Goal: Transaction & Acquisition: Purchase product/service

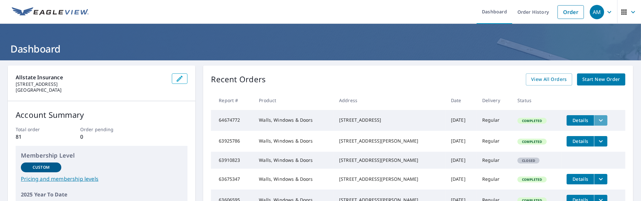
click at [597, 119] on icon "filesDropdownBtn-64674772" at bounding box center [601, 120] width 8 height 8
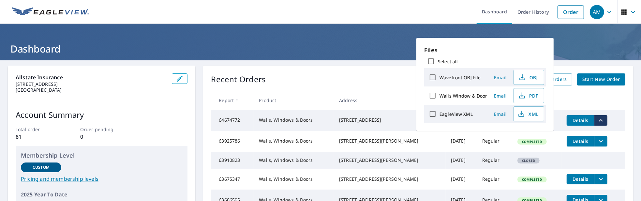
click at [571, 119] on span "Details" at bounding box center [581, 120] width 20 height 6
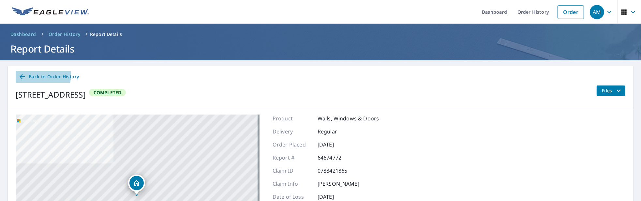
click at [31, 74] on span "Back to Order History" at bounding box center [48, 77] width 61 height 8
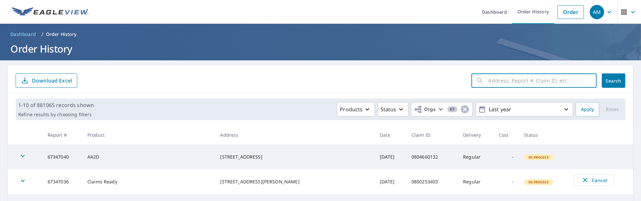
paste input "1748 E OAK ST NEW ALBANY, Indiana 47150"
type input "1748 E OAK ST NEW ALBANY, Indiana 47150"
click at [615, 83] on span "Search" at bounding box center [613, 81] width 13 height 6
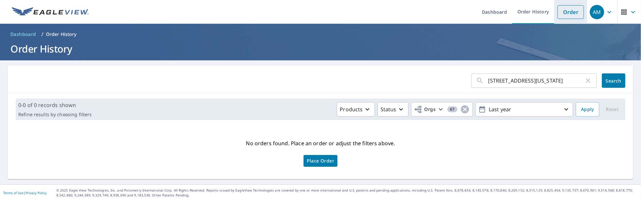
click at [572, 8] on link "Order" at bounding box center [571, 12] width 26 height 14
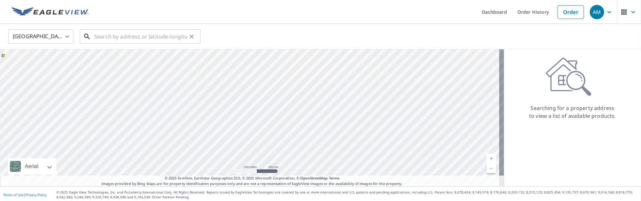
click at [100, 38] on input "text" at bounding box center [140, 36] width 93 height 18
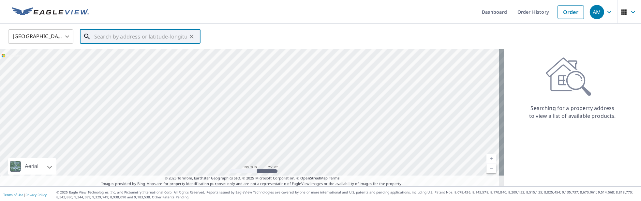
paste input "1748 E OAK ST NEW ALBANY, Indiana 47150"
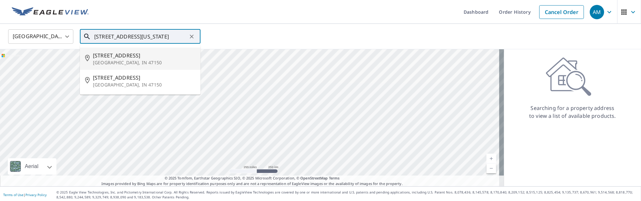
click at [110, 55] on span "1748 E Oak St" at bounding box center [144, 56] width 102 height 8
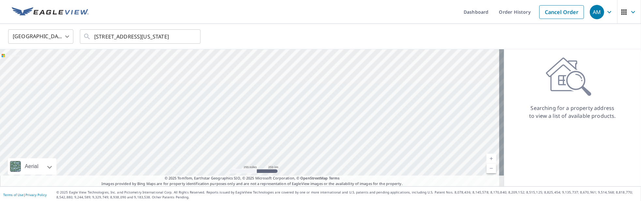
type input "1748 E Oak St New Albany, IN 47150"
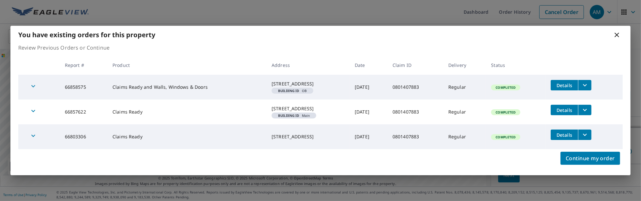
click at [272, 81] on div "1748 E OAK ST NEW ALBANY, IN 47150" at bounding box center [308, 84] width 73 height 7
click at [583, 81] on icon "filesDropdownBtn-66858575" at bounding box center [585, 85] width 8 height 8
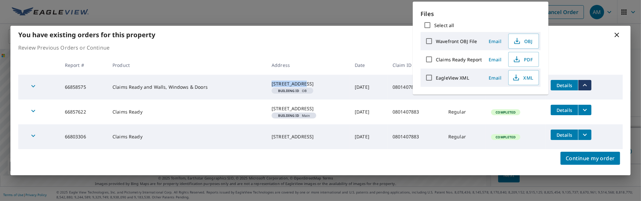
drag, startPoint x: 250, startPoint y: 79, endPoint x: 286, endPoint y: 77, distance: 36.2
click at [286, 81] on div "1748 E OAK ST NEW ALBANY, IN 47150" at bounding box center [308, 84] width 73 height 7
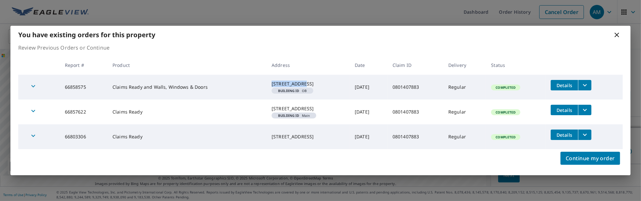
copy div "1748 E OAK ST"
click at [585, 84] on icon "filesDropdownBtn-66858575" at bounding box center [585, 85] width 8 height 8
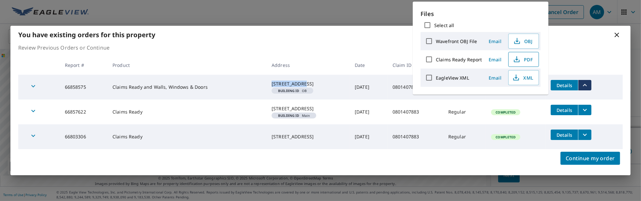
click at [524, 55] on span "PDF" at bounding box center [523, 59] width 21 height 8
drag, startPoint x: 619, startPoint y: 35, endPoint x: 601, endPoint y: 23, distance: 22.2
click at [619, 35] on icon at bounding box center [617, 35] width 5 height 5
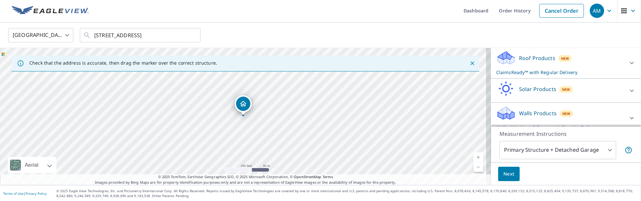
scroll to position [2, 0]
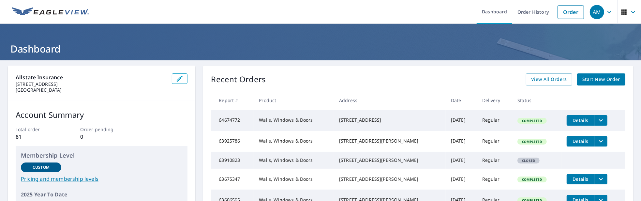
click at [605, 79] on span "Start New Order" at bounding box center [602, 79] width 38 height 8
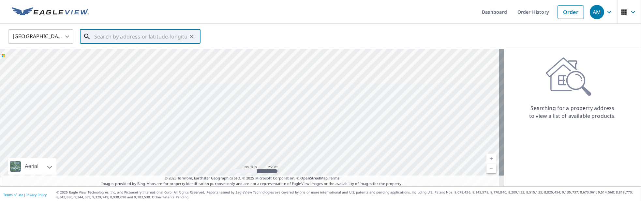
paste input "[STREET_ADDRESS][US_STATE]"
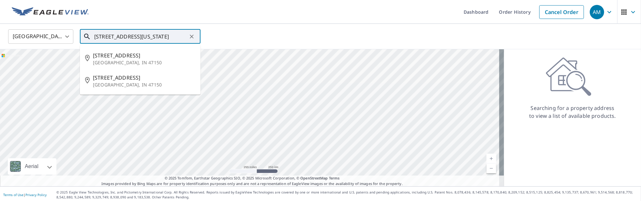
type input "[STREET_ADDRESS][US_STATE]"
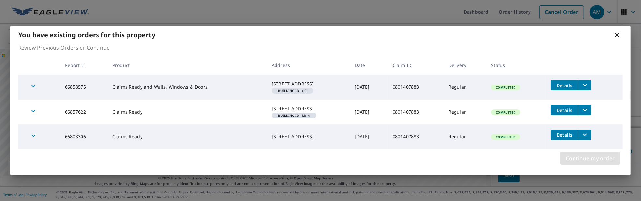
click at [589, 161] on span "Continue my order" at bounding box center [590, 158] width 49 height 9
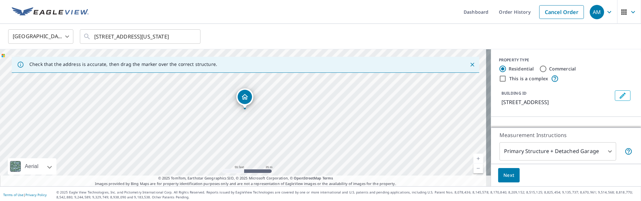
drag, startPoint x: 279, startPoint y: 128, endPoint x: 214, endPoint y: 102, distance: 69.1
click at [215, 102] on div "[STREET_ADDRESS]" at bounding box center [245, 117] width 491 height 137
drag, startPoint x: 277, startPoint y: 135, endPoint x: 212, endPoint y: 78, distance: 86.5
click at [212, 78] on div "[STREET_ADDRESS]" at bounding box center [245, 117] width 491 height 137
drag, startPoint x: 218, startPoint y: 106, endPoint x: 213, endPoint y: 120, distance: 14.4
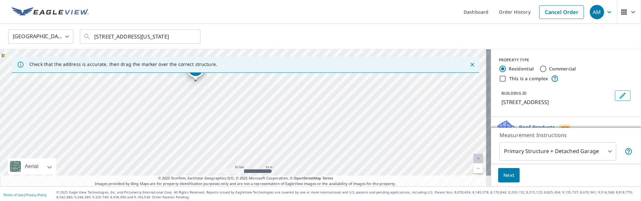
click at [213, 120] on div "[STREET_ADDRESS]" at bounding box center [245, 117] width 491 height 137
drag, startPoint x: 194, startPoint y: 72, endPoint x: 210, endPoint y: 93, distance: 26.2
click at [210, 93] on div "Check that the address is accurate, then drag the marker over the correct struc…" at bounding box center [245, 117] width 491 height 137
drag, startPoint x: 236, startPoint y: 109, endPoint x: 246, endPoint y: 129, distance: 22.9
click at [246, 129] on div "[STREET_ADDRESS]" at bounding box center [245, 117] width 491 height 137
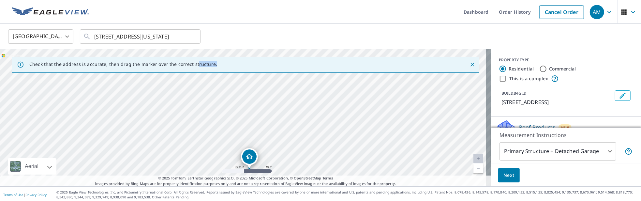
click at [249, 155] on div "[STREET_ADDRESS]" at bounding box center [245, 117] width 491 height 137
click at [267, 149] on div "[STREET_ADDRESS]" at bounding box center [245, 117] width 491 height 137
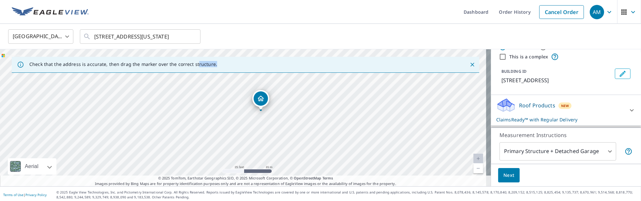
scroll to position [33, 0]
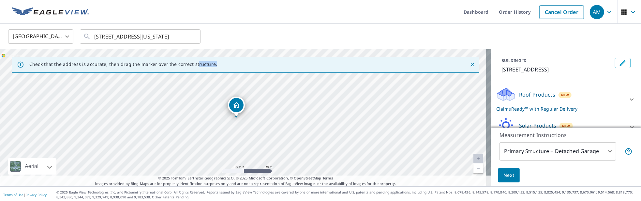
drag, startPoint x: 306, startPoint y: 97, endPoint x: 281, endPoint y: 103, distance: 25.2
drag, startPoint x: 281, startPoint y: 102, endPoint x: 274, endPoint y: 104, distance: 7.0
click at [274, 104] on div "1748 E Oak St New Albany, IN 47150" at bounding box center [245, 117] width 491 height 137
drag, startPoint x: 275, startPoint y: 103, endPoint x: 272, endPoint y: 105, distance: 3.4
drag, startPoint x: 497, startPoint y: 66, endPoint x: 598, endPoint y: 70, distance: 101.9
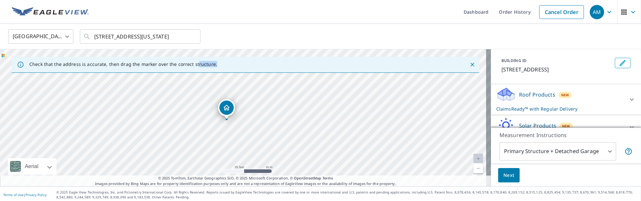
click at [598, 70] on div "BUILDING ID 1748 E Oak St, New Albany, IN, 47150" at bounding box center [566, 65] width 134 height 21
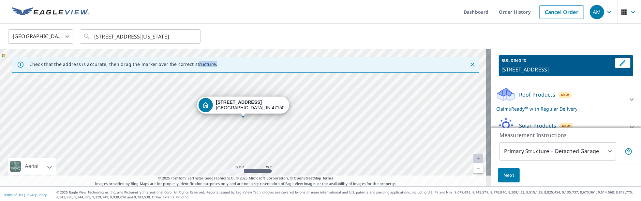
copy p "1748 E Oak St, New Albany, IN, 47150"
click at [605, 155] on body "AM AM Dashboard Order History Cancel Order AM United States US ​ 1748 E OAK ST …" at bounding box center [320, 100] width 641 height 201
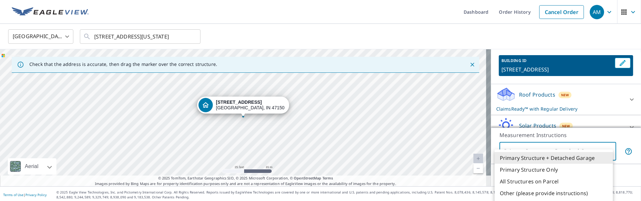
click at [598, 155] on li "Primary Structure + Detached Garage" at bounding box center [554, 158] width 118 height 12
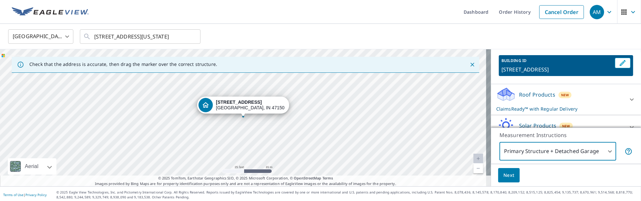
click at [504, 179] on span "Next" at bounding box center [509, 175] width 11 height 8
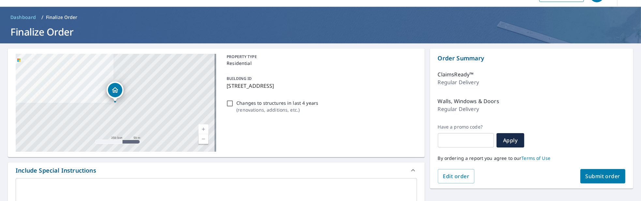
scroll to position [33, 0]
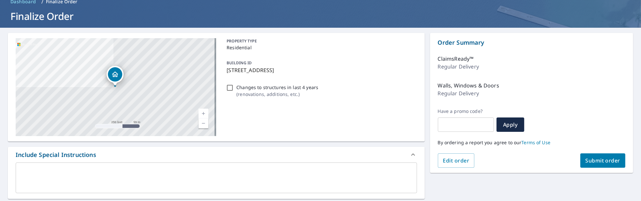
click at [76, 170] on textarea at bounding box center [216, 178] width 392 height 19
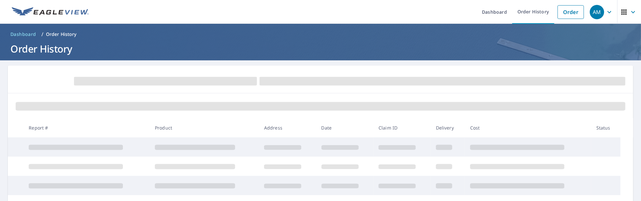
click at [292, 149] on span at bounding box center [282, 147] width 37 height 5
